Goal: Information Seeking & Learning: Learn about a topic

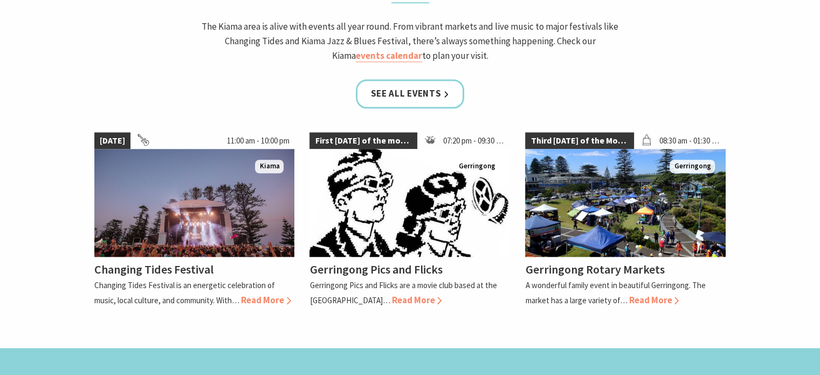
scroll to position [1079, 0]
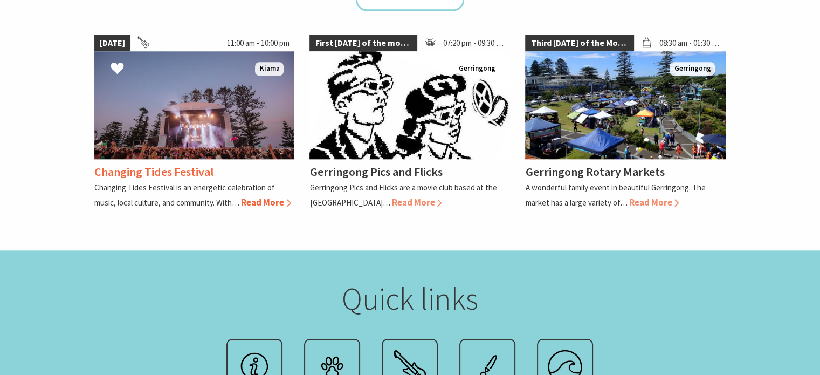
click at [256, 196] on span "Read More" at bounding box center [266, 202] width 50 height 12
